Goal: Check status: Check status

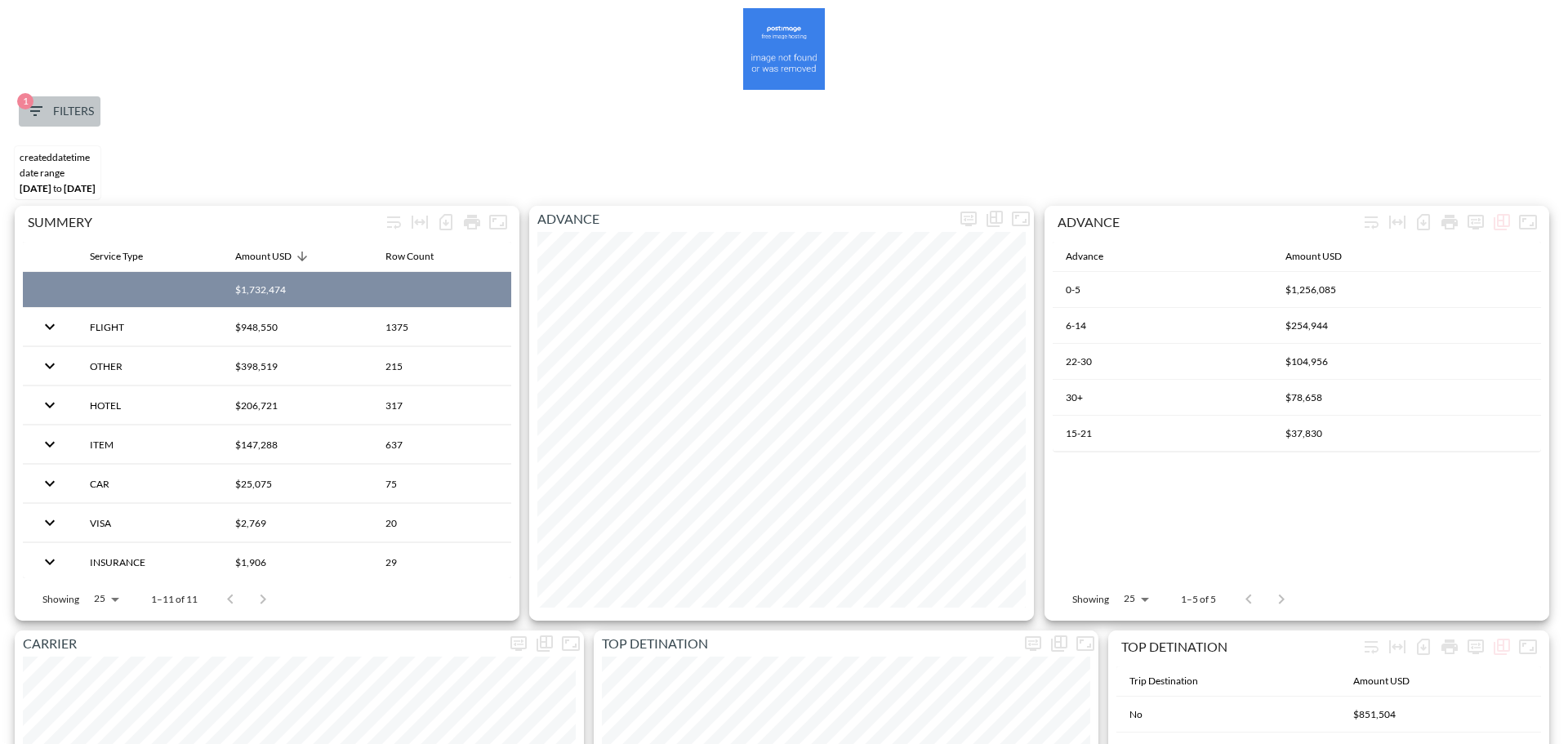
click at [70, 112] on span "1 Filters" at bounding box center [59, 111] width 69 height 20
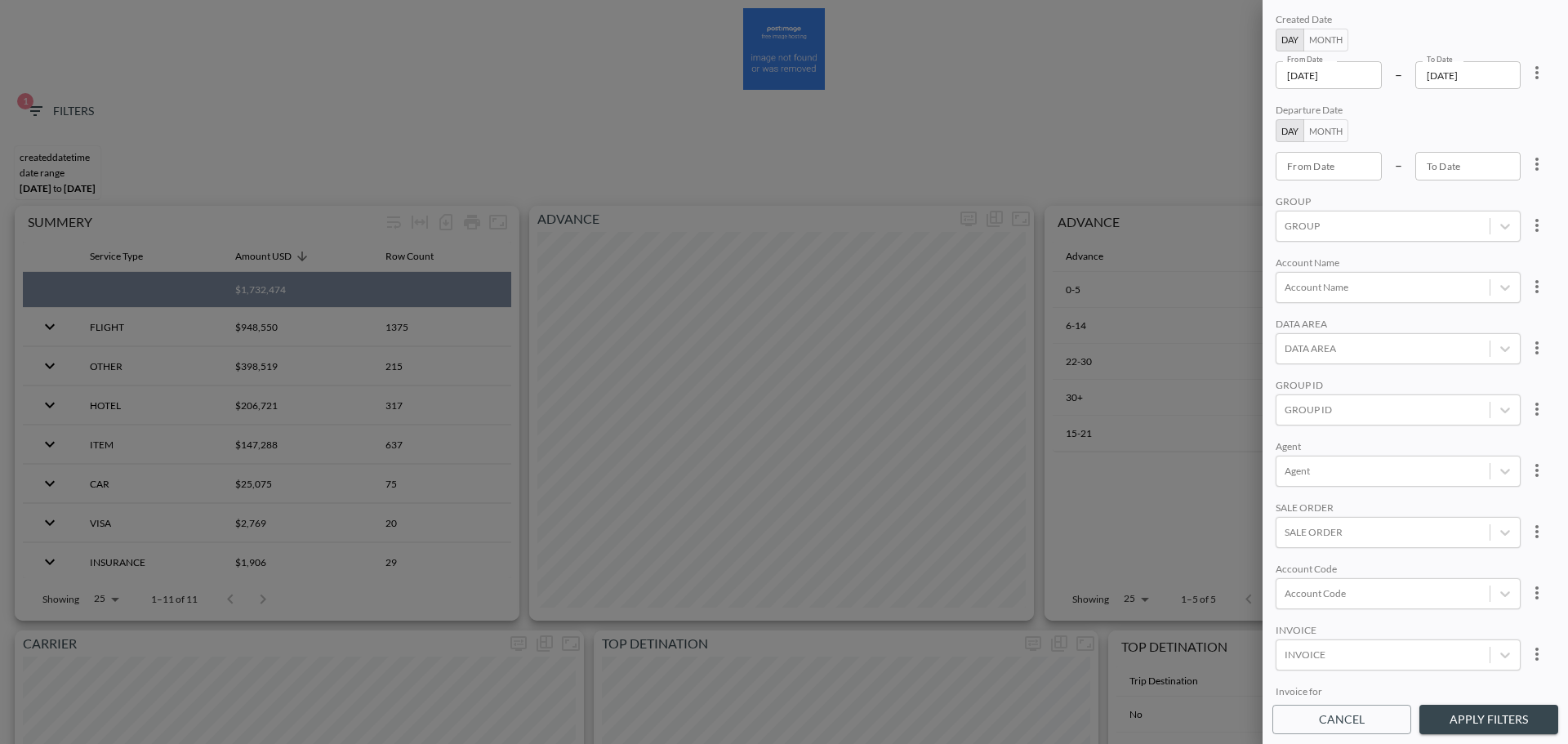
click at [1535, 73] on icon "more" at bounding box center [1536, 72] width 3 height 13
click at [1511, 110] on li "Clear" at bounding box center [1477, 111] width 147 height 29
type input "YYYY-MM-DD"
click at [1326, 76] on input "YYYY-MM-DD" at bounding box center [1328, 75] width 106 height 28
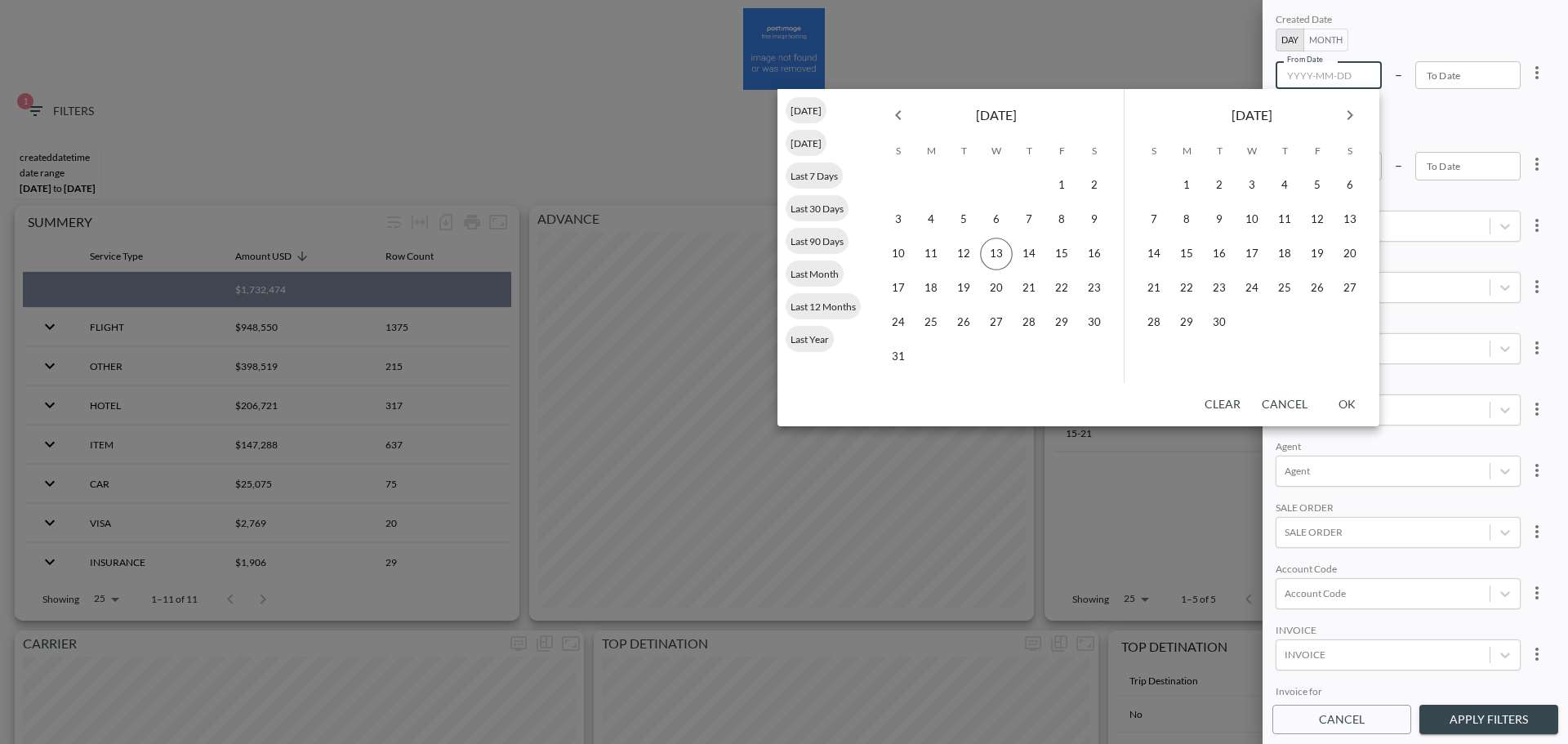
click at [908, 113] on icon "Previous month" at bounding box center [898, 115] width 19 height 19
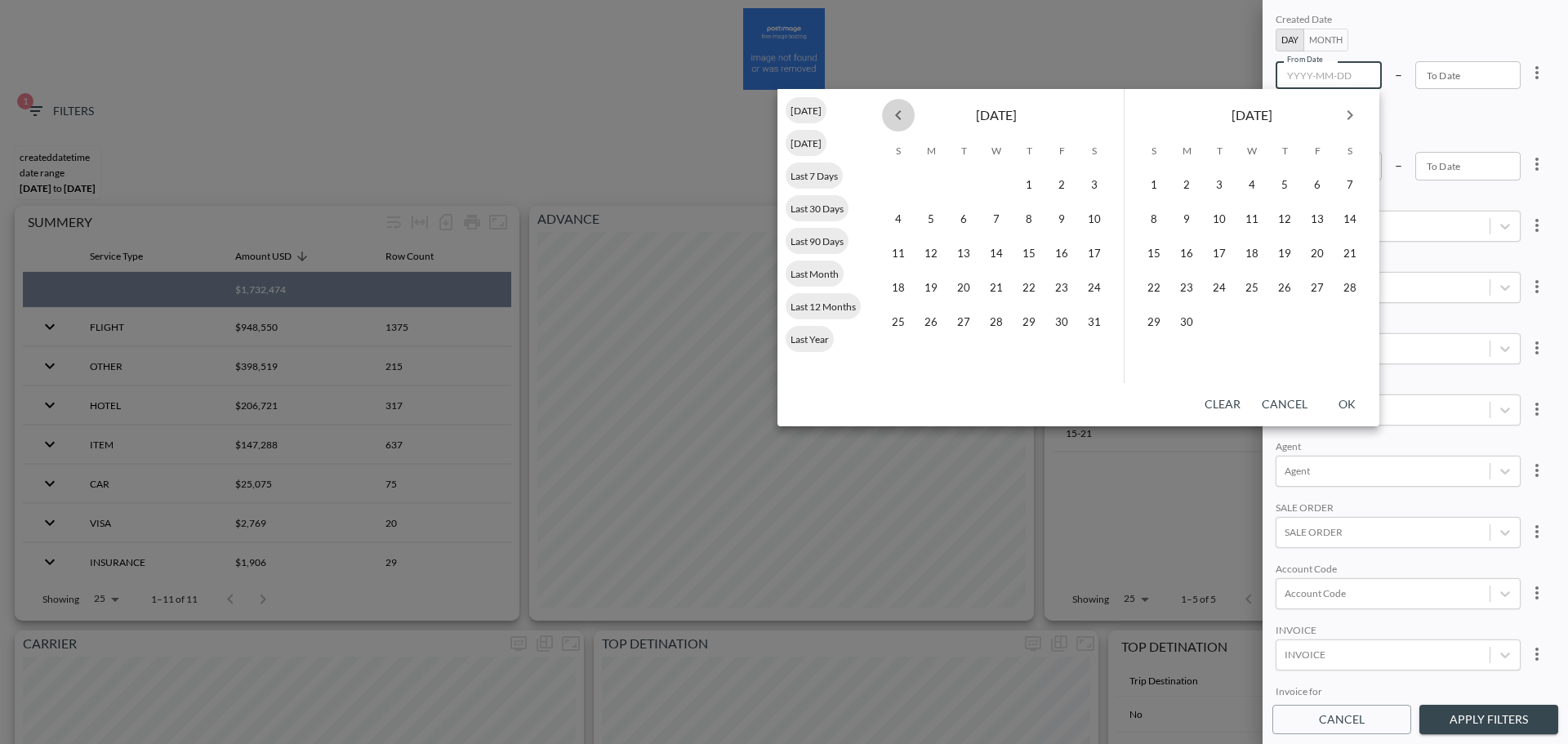
click at [908, 113] on icon "Previous month" at bounding box center [898, 115] width 19 height 19
click at [999, 182] on button "1" at bounding box center [997, 185] width 33 height 33
type input "[DATE]"
type input "YYYY-MM-DD"
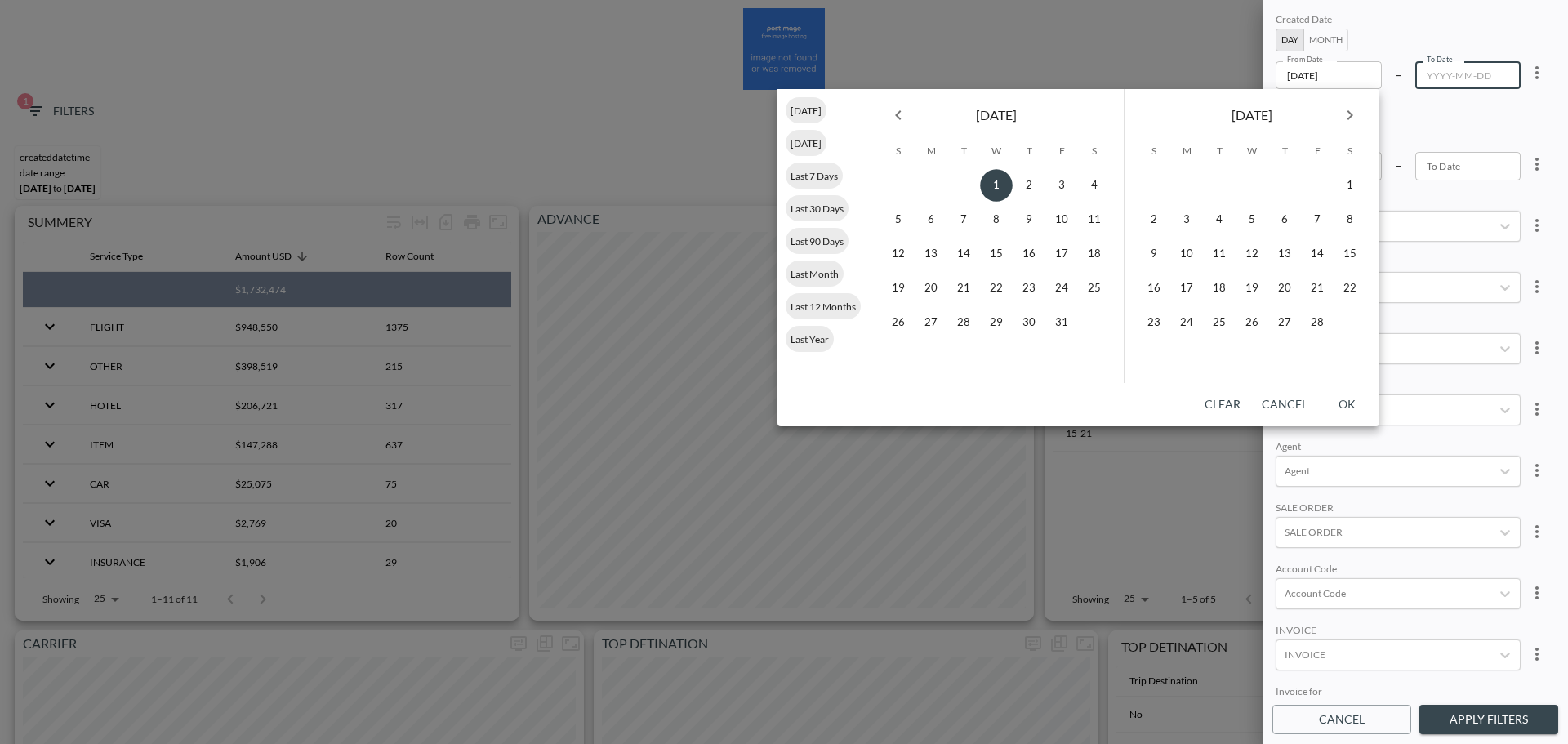
click at [1350, 127] on button "Next month" at bounding box center [1350, 115] width 33 height 33
click at [1351, 127] on button "Next month" at bounding box center [1350, 115] width 33 height 33
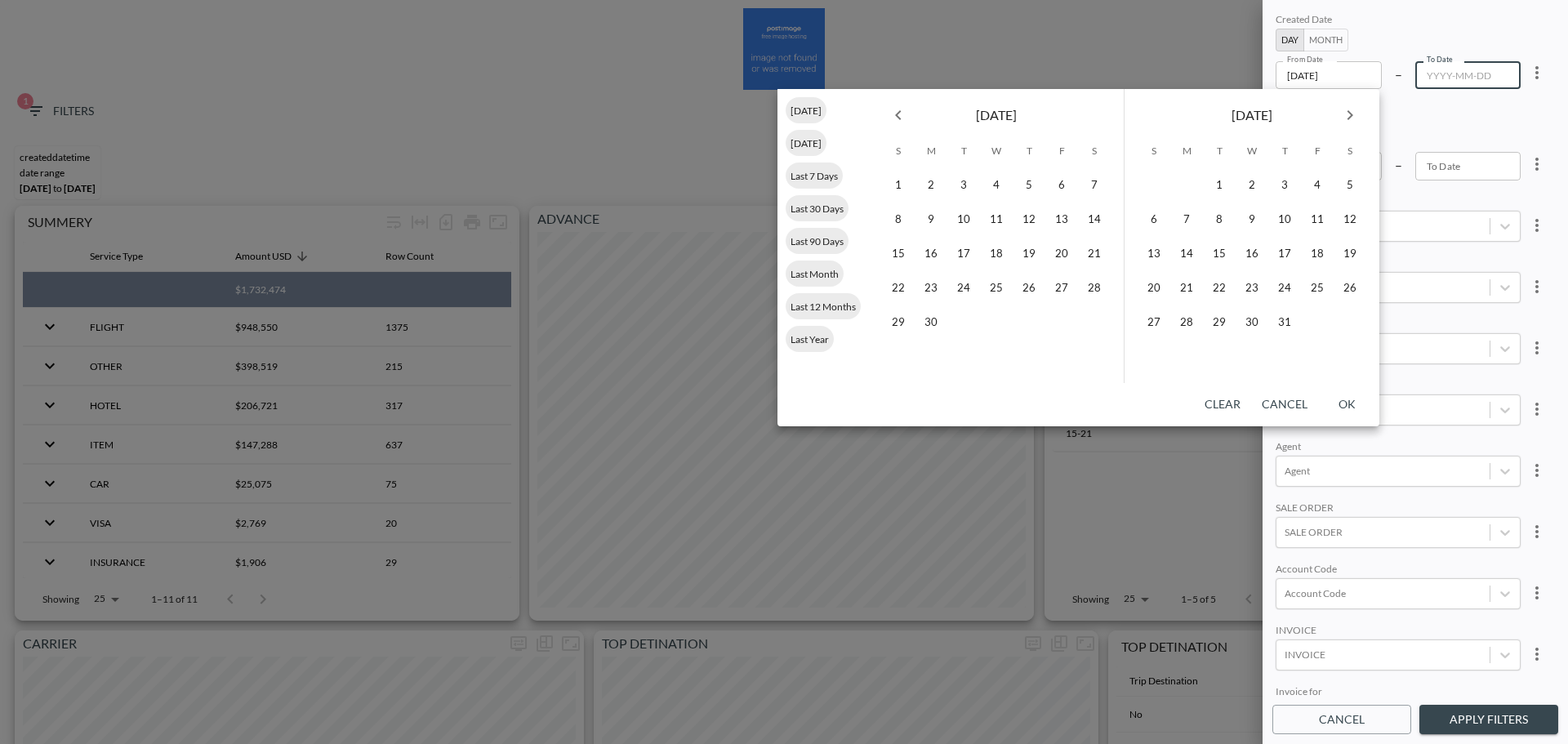
click at [1354, 116] on icon "Next month" at bounding box center [1350, 115] width 19 height 19
click at [1219, 259] on button "12" at bounding box center [1220, 254] width 33 height 33
type input "[DATE]"
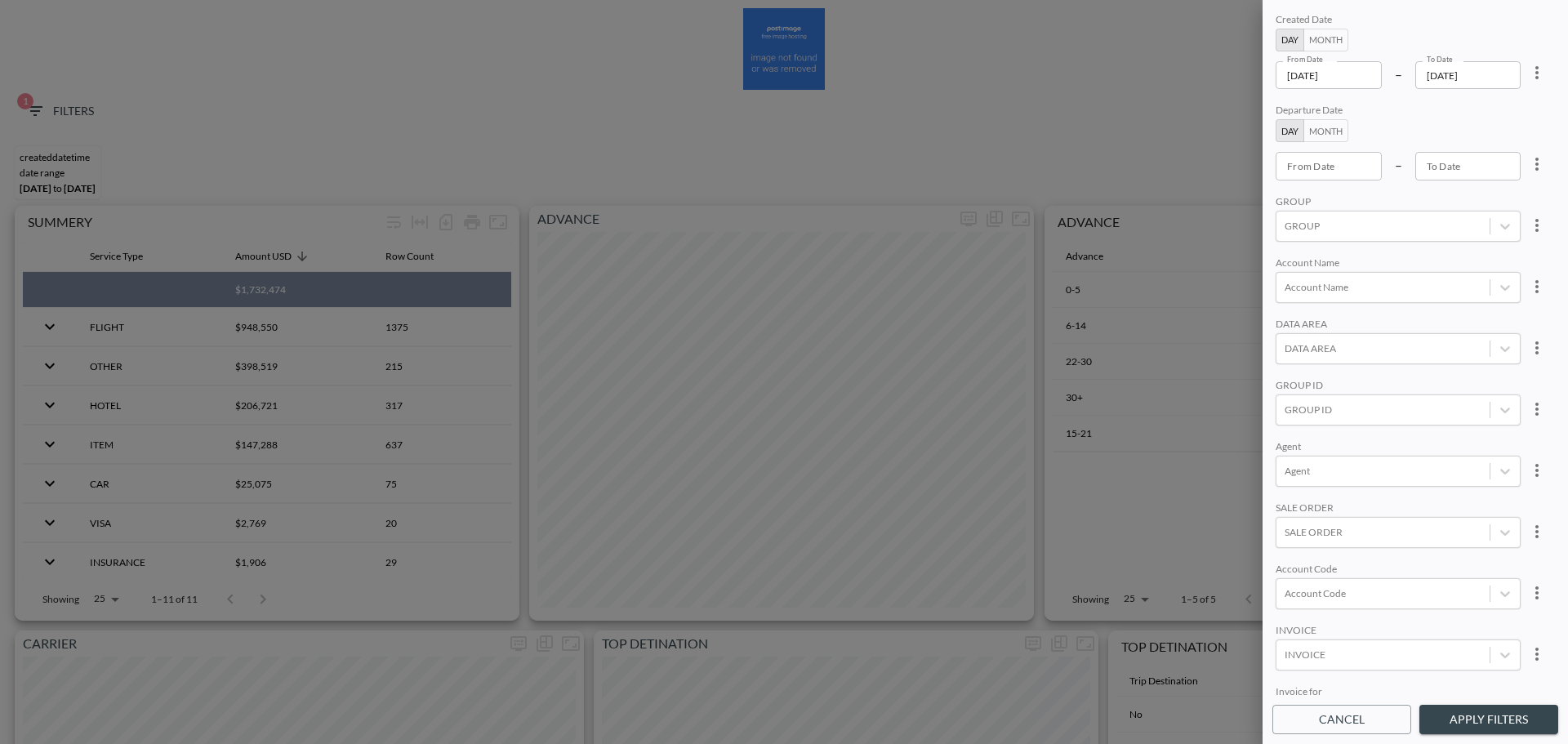
click at [1344, 613] on div "Created Date Day Month From Date [DATE] From Date – To Date [DATE] To Date Depa…" at bounding box center [1415, 353] width 286 height 687
click at [1345, 603] on div "Account Code" at bounding box center [1383, 593] width 213 height 22
type input "/"
click at [1298, 531] on input "QUTO" at bounding box center [1287, 539] width 34 height 34
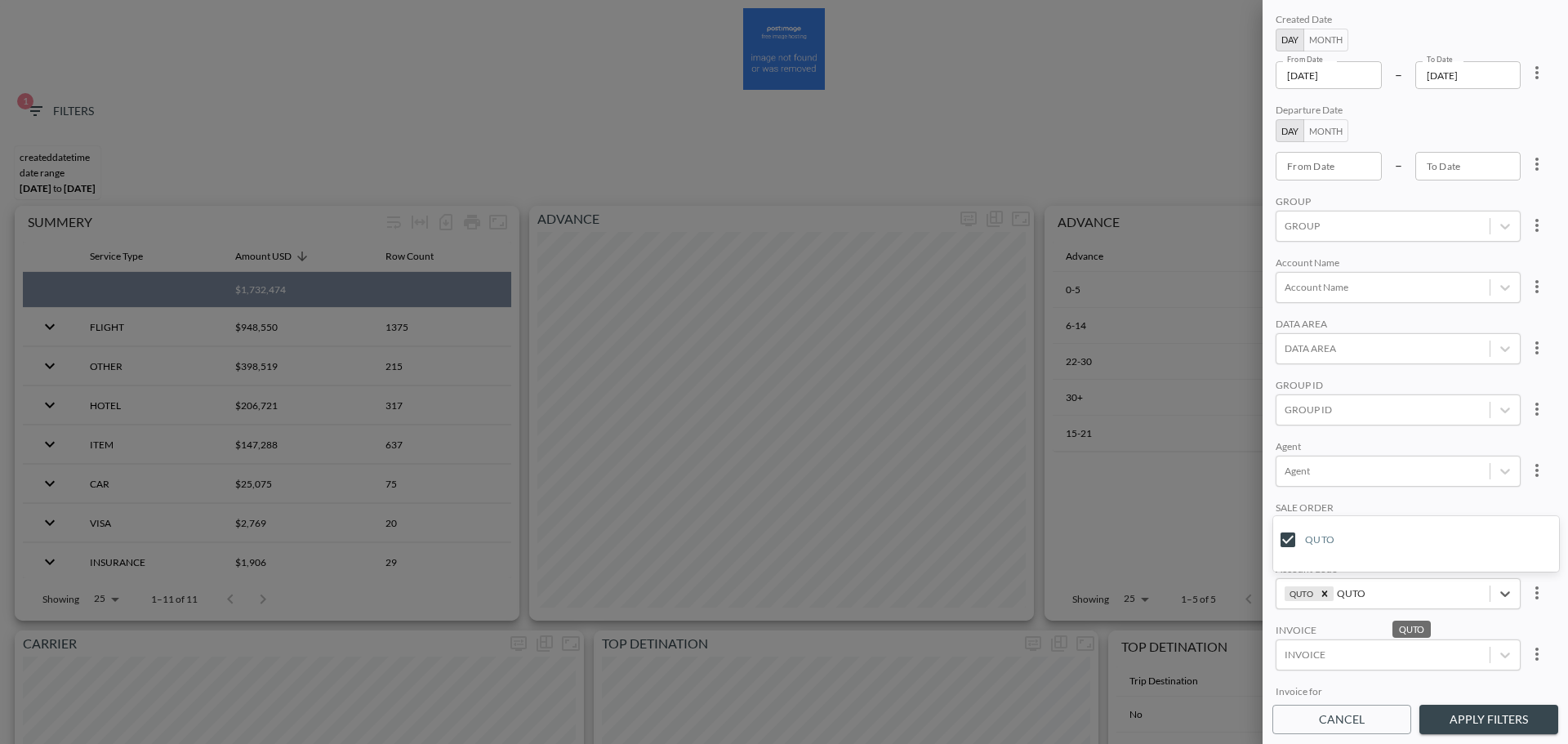
type input "QUTO"
click at [1399, 501] on div "SALE ORDER" at bounding box center [1398, 509] width 245 height 16
click at [1480, 709] on button "Apply Filters" at bounding box center [1488, 720] width 139 height 30
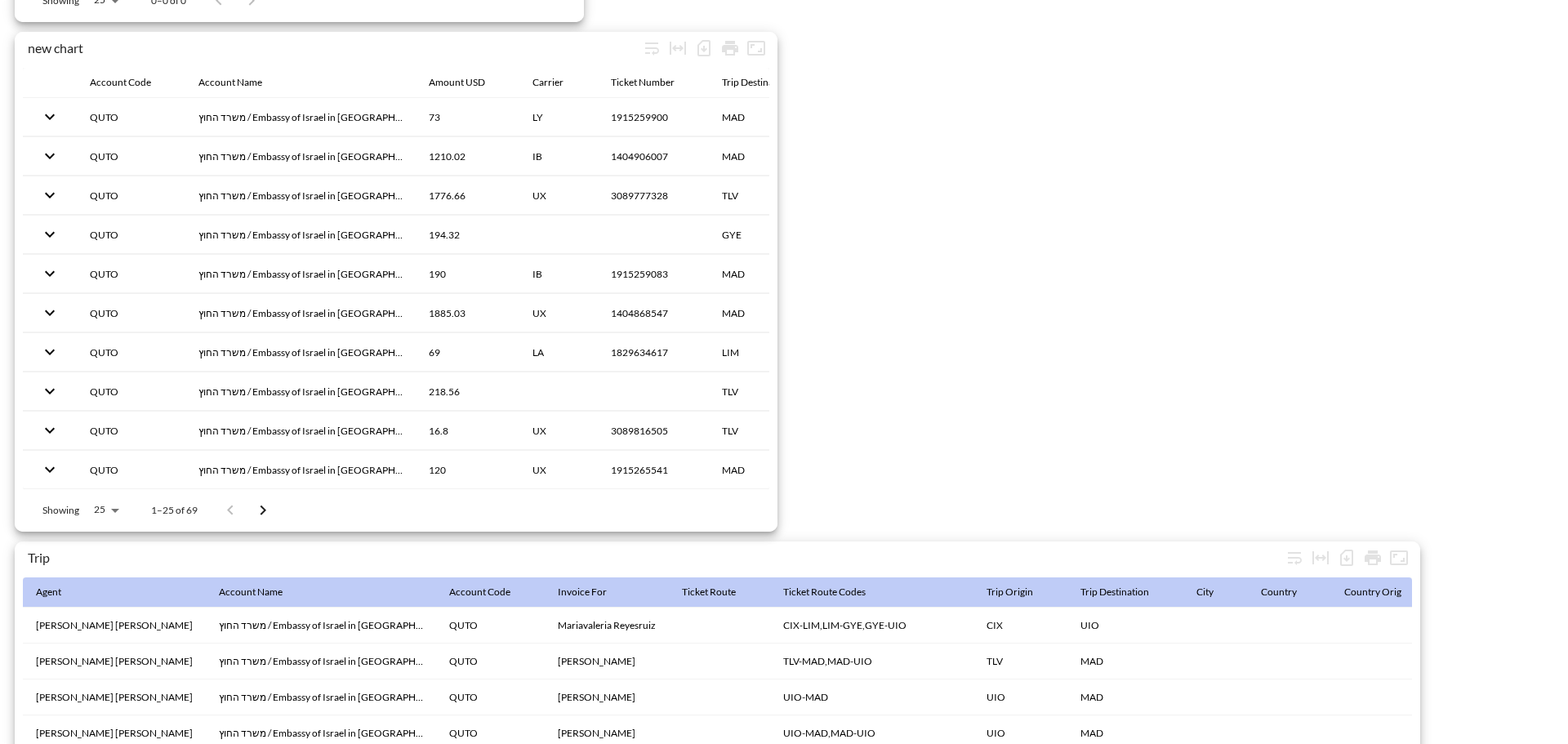
scroll to position [2570, 0]
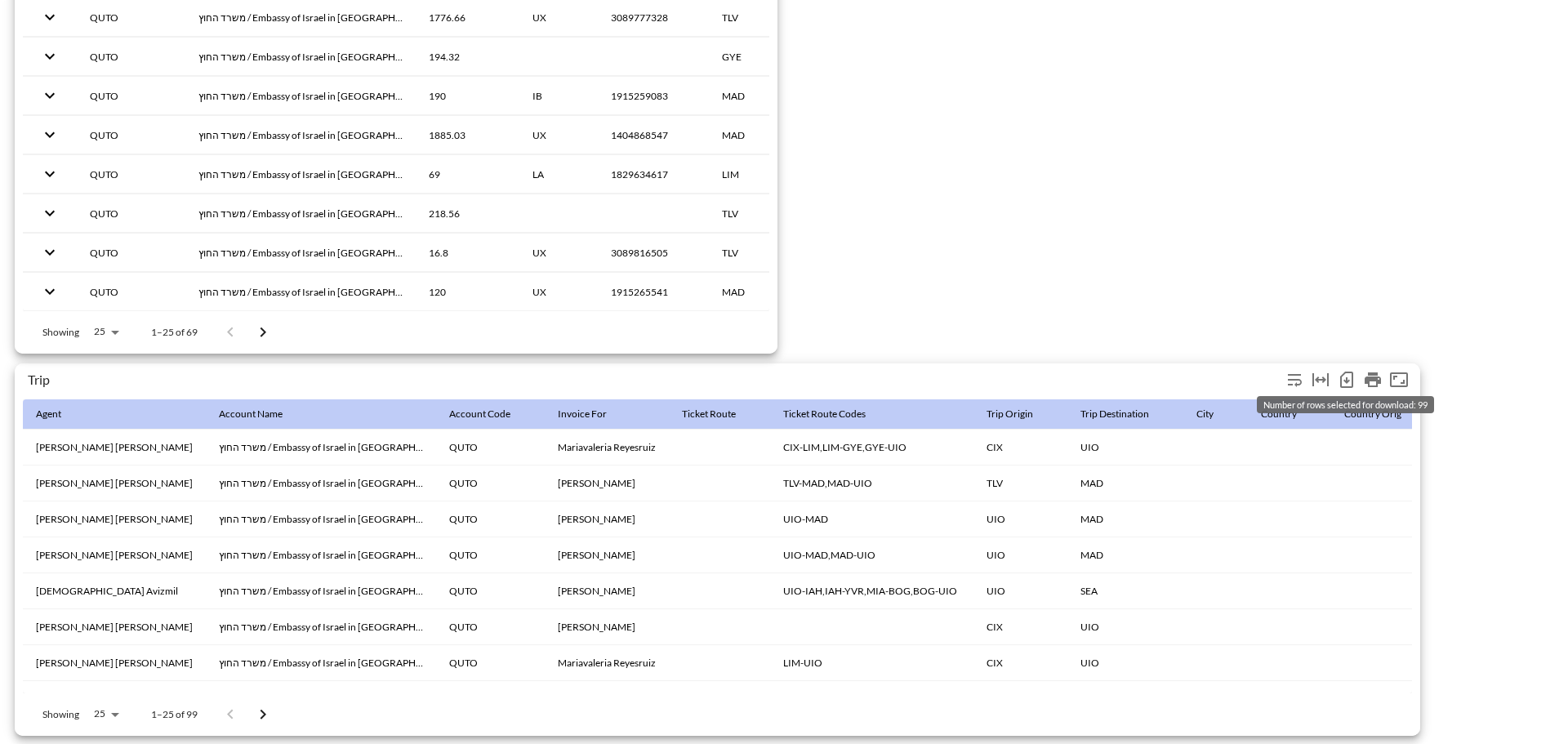
click at [1354, 375] on icon "Number of rows selected for download: 99" at bounding box center [1346, 379] width 13 height 16
